Goal: Information Seeking & Learning: Learn about a topic

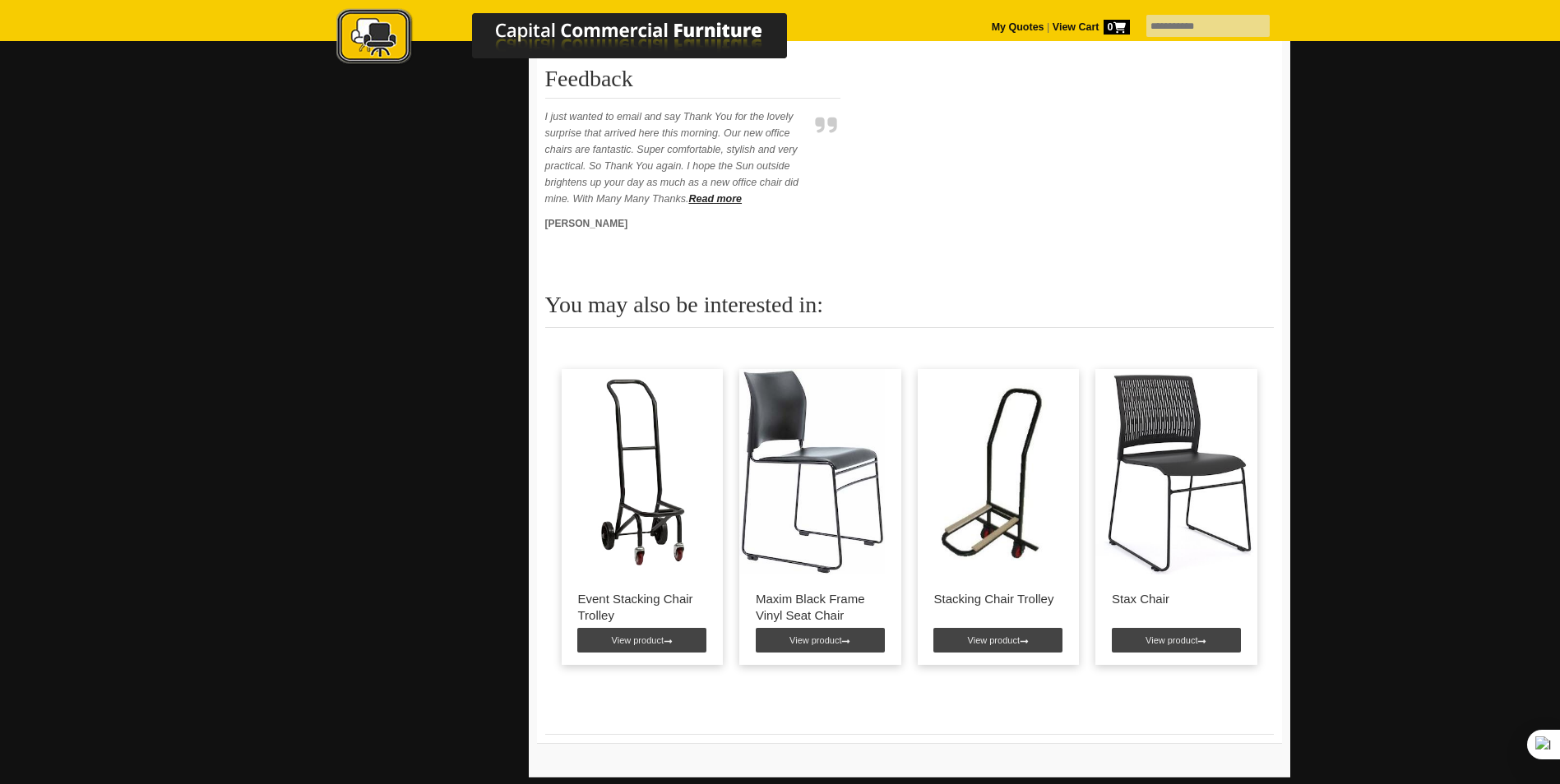
scroll to position [822, 0]
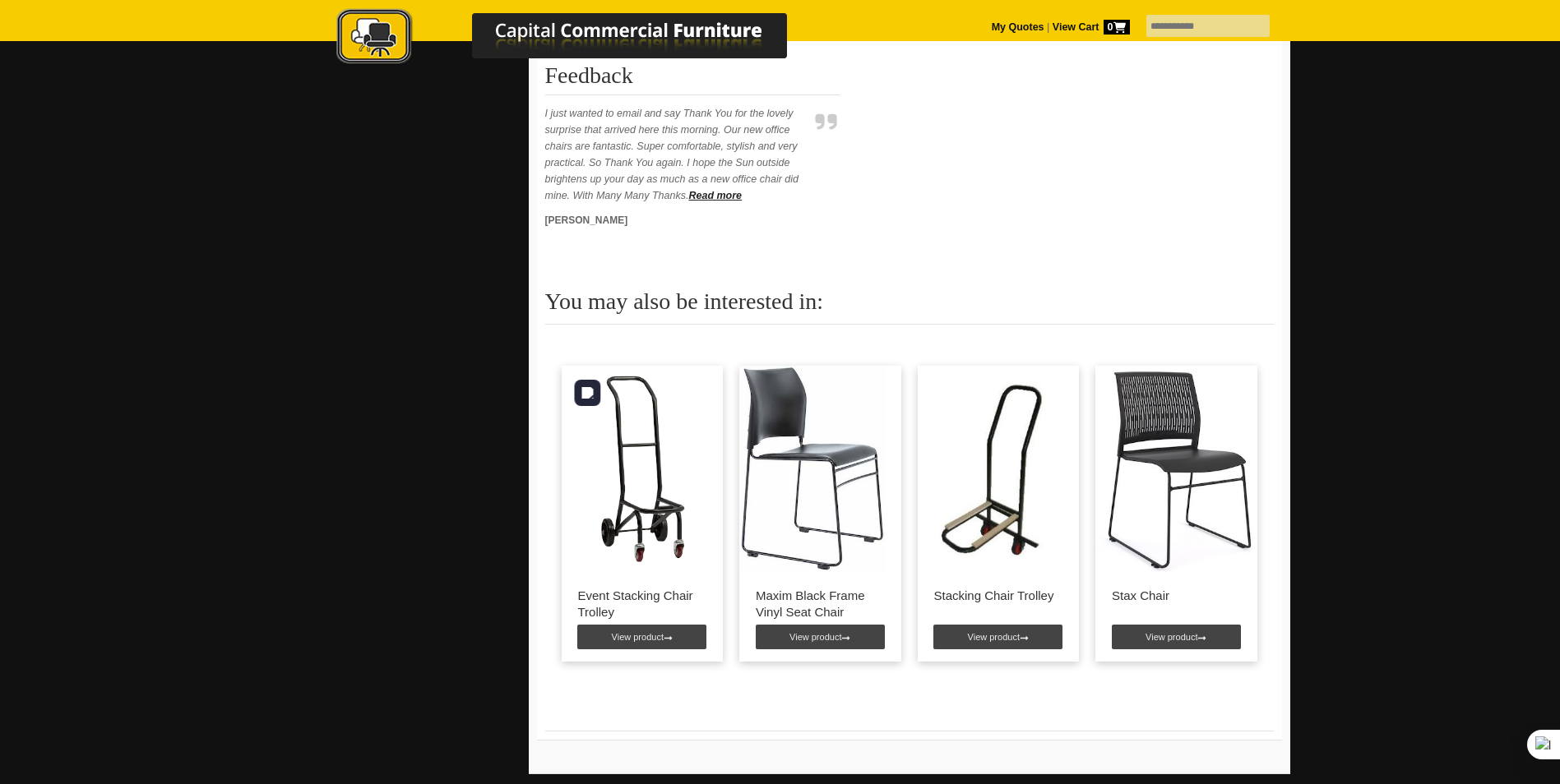
click at [622, 525] on img at bounding box center [642, 468] width 162 height 205
click at [632, 637] on link "View product" at bounding box center [641, 637] width 129 height 25
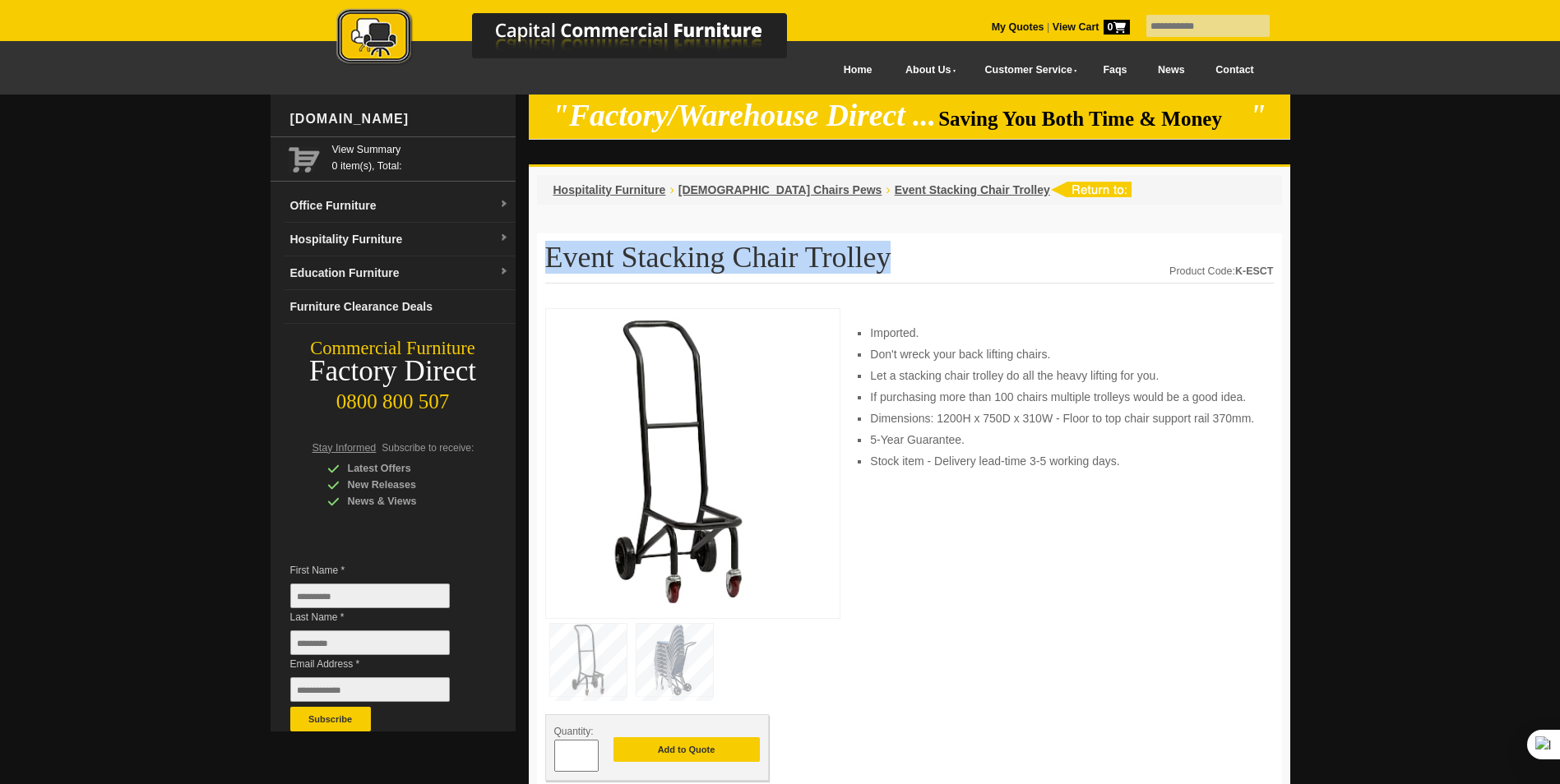
drag, startPoint x: 869, startPoint y: 260, endPoint x: 549, endPoint y: 270, distance: 320.2
click at [549, 270] on h1 "Event Stacking Chair Trolley" at bounding box center [909, 262] width 729 height 42
drag, startPoint x: 549, startPoint y: 270, endPoint x: 555, endPoint y: 260, distance: 11.7
copy h1 "Event Stacking Chair Trolley"
